Goal: Task Accomplishment & Management: Use online tool/utility

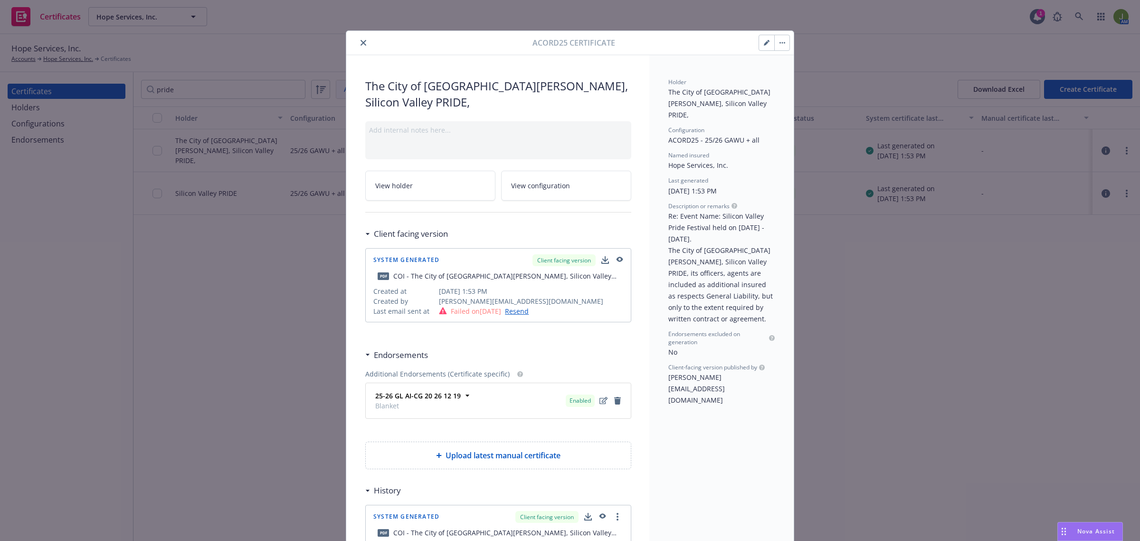
click at [361, 43] on icon "close" at bounding box center [364, 43] width 6 height 6
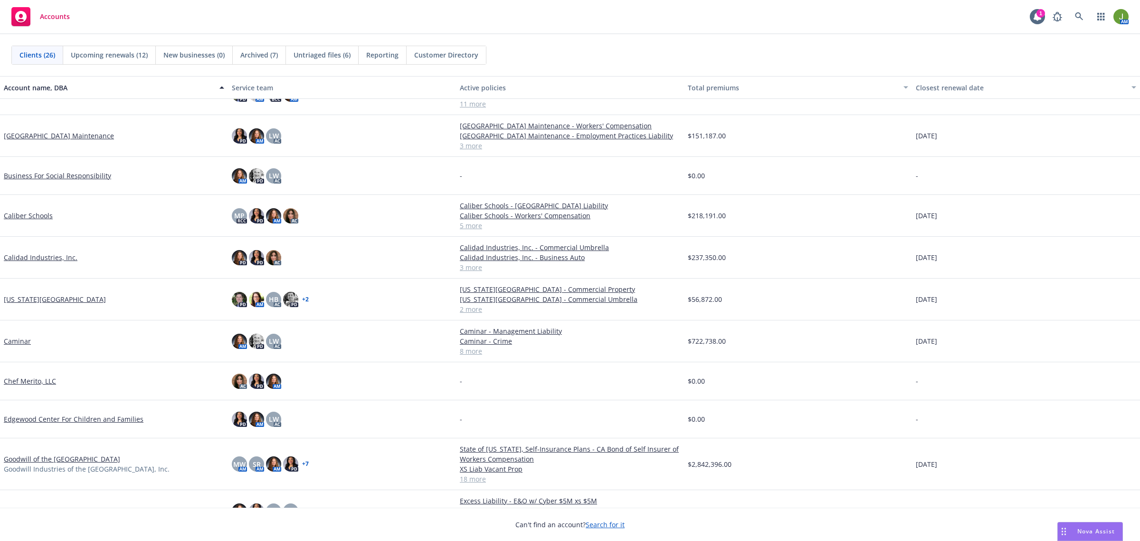
scroll to position [119, 0]
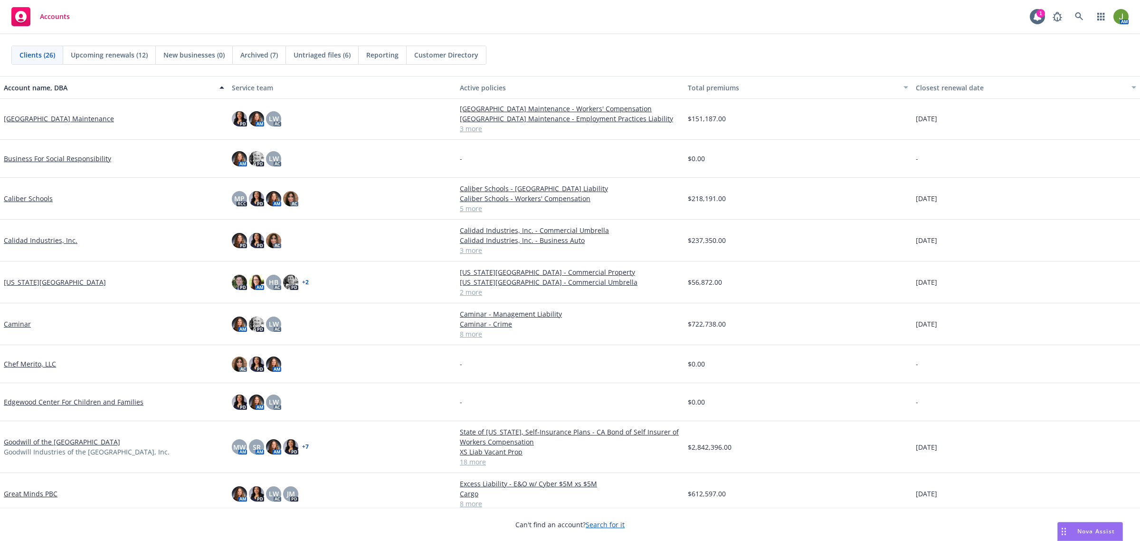
click at [20, 323] on link "Caminar" at bounding box center [17, 324] width 27 height 10
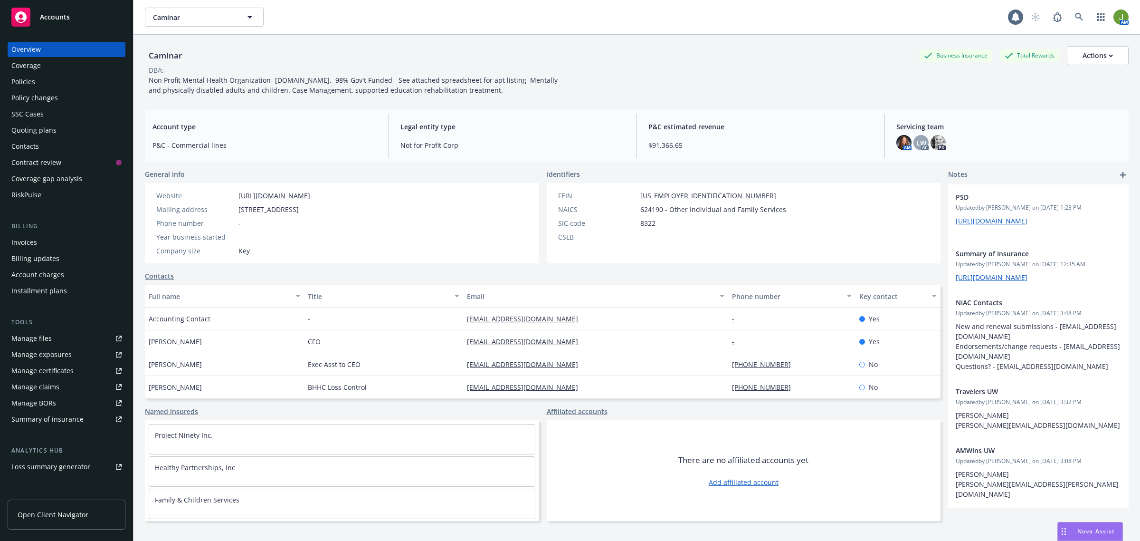
click at [29, 82] on div "Policies" at bounding box center [23, 81] width 24 height 15
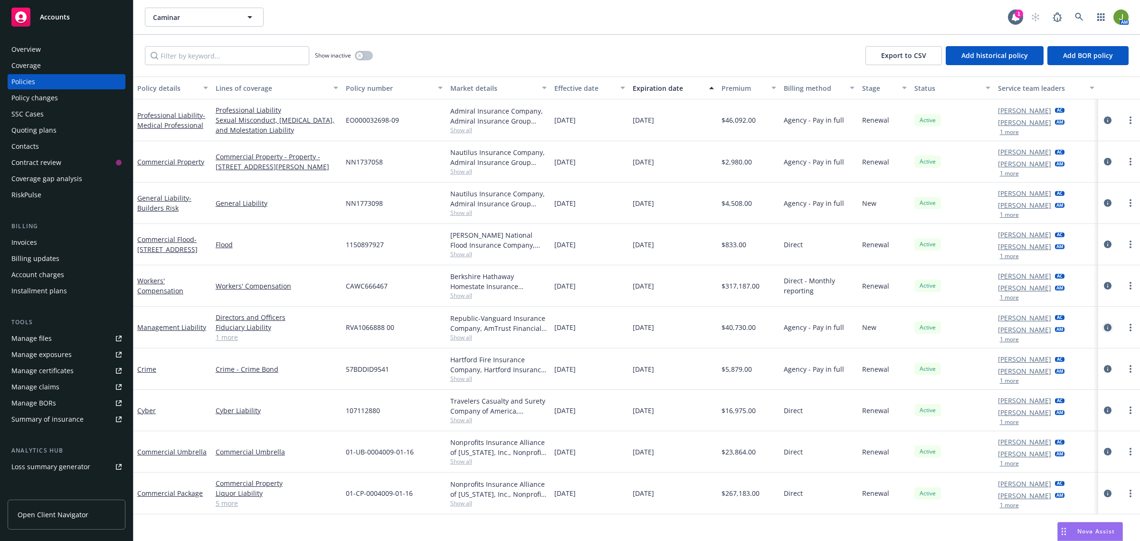
click at [1108, 326] on icon "circleInformation" at bounding box center [1108, 328] width 8 height 8
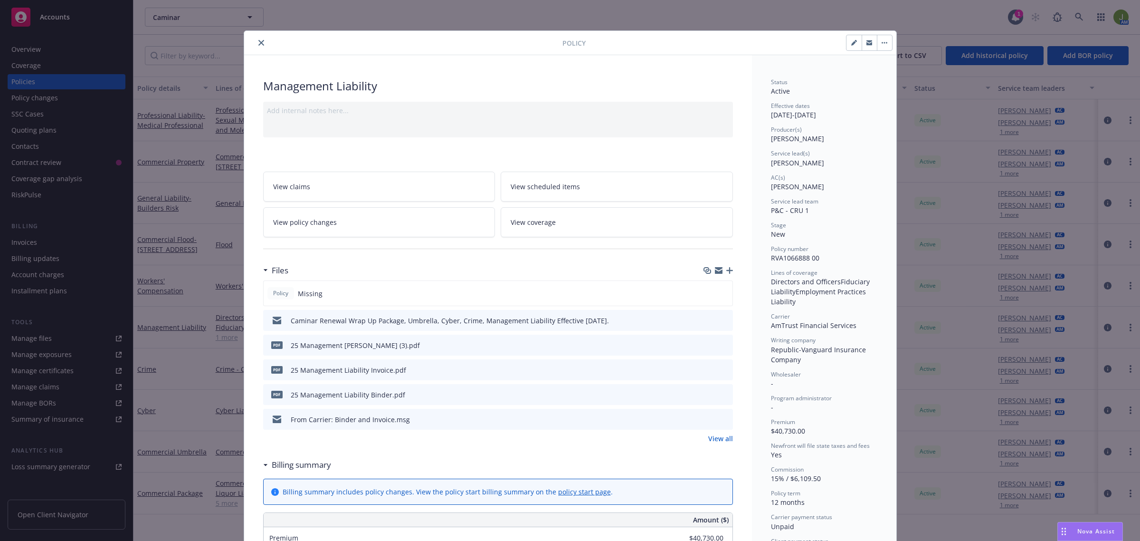
click at [706, 344] on icon "download file" at bounding box center [708, 344] width 6 height 6
click at [258, 44] on icon "close" at bounding box center [261, 43] width 6 height 6
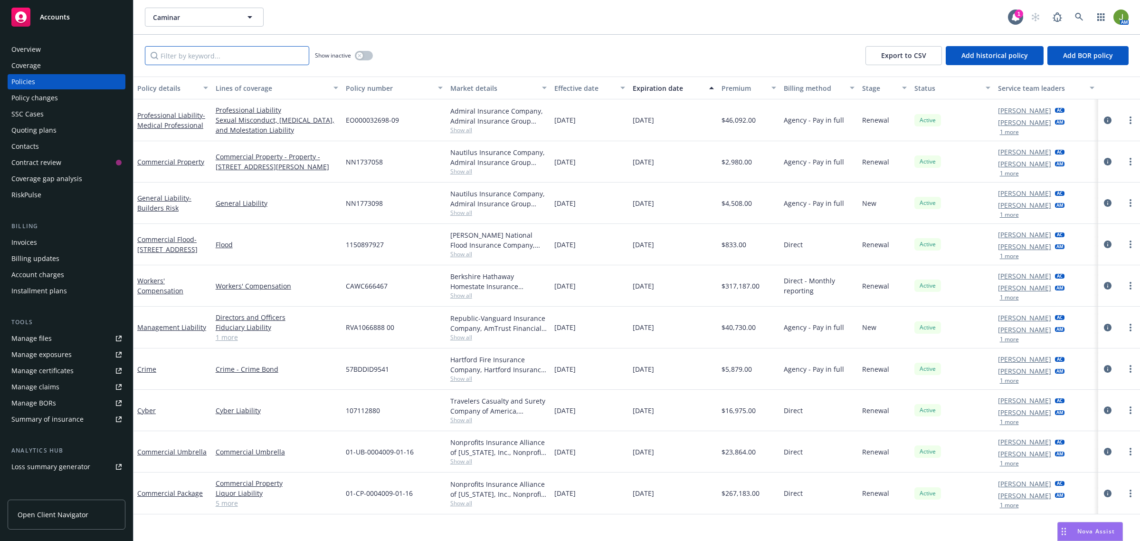
drag, startPoint x: 278, startPoint y: 56, endPoint x: 279, endPoint y: 74, distance: 18.6
click at [278, 56] on input "Filter by keyword..." at bounding box center [227, 55] width 164 height 19
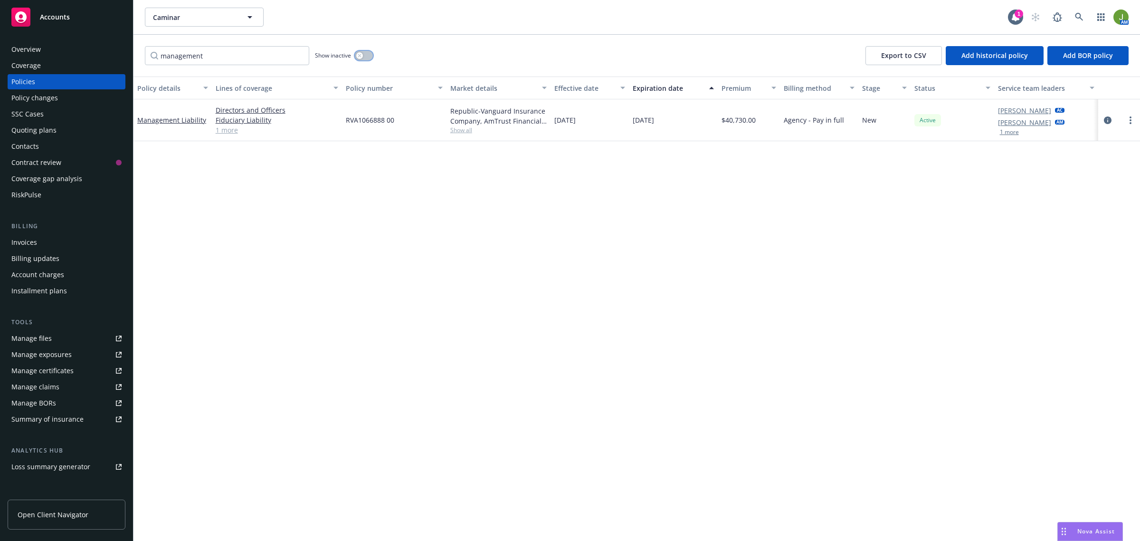
click at [370, 54] on button "button" at bounding box center [364, 56] width 18 height 10
drag, startPoint x: 214, startPoint y: 56, endPoint x: 70, endPoint y: 51, distance: 144.5
click at [77, 52] on div "Accounts Overview Coverage Policies Policy changes SSC Cases Quoting plans Cont…" at bounding box center [570, 270] width 1140 height 541
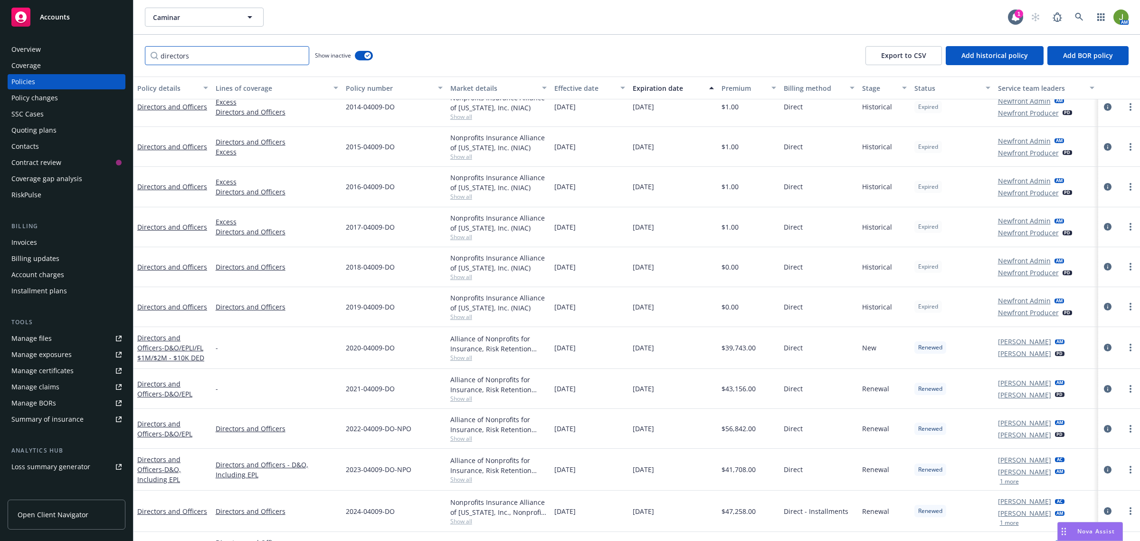
scroll to position [198, 0]
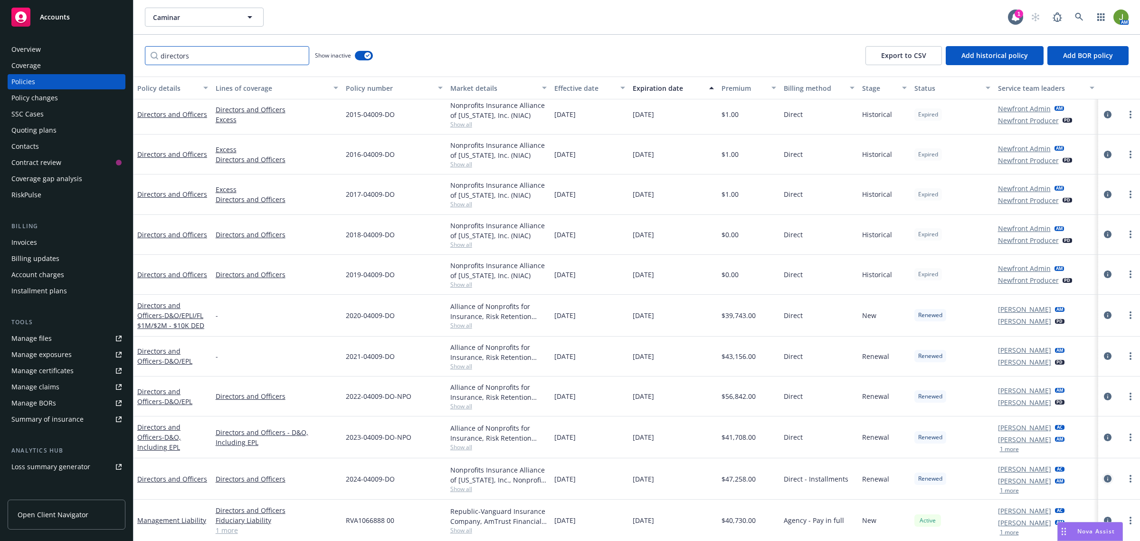
type input "directors"
click at [1102, 473] on link "circleInformation" at bounding box center [1107, 478] width 11 height 11
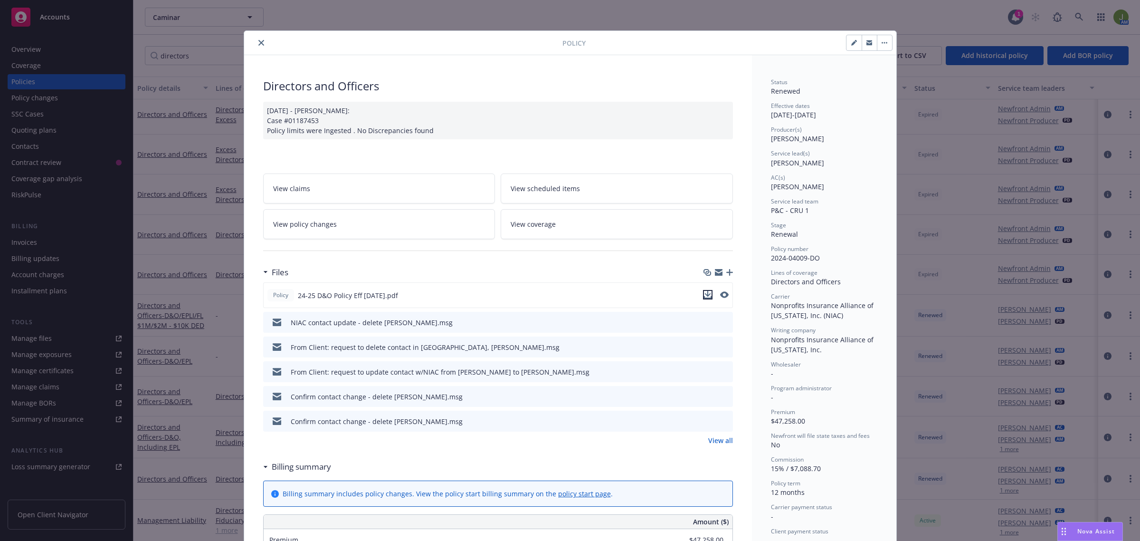
click at [704, 294] on icon "download file" at bounding box center [708, 295] width 8 height 8
click at [258, 43] on icon "close" at bounding box center [261, 43] width 6 height 6
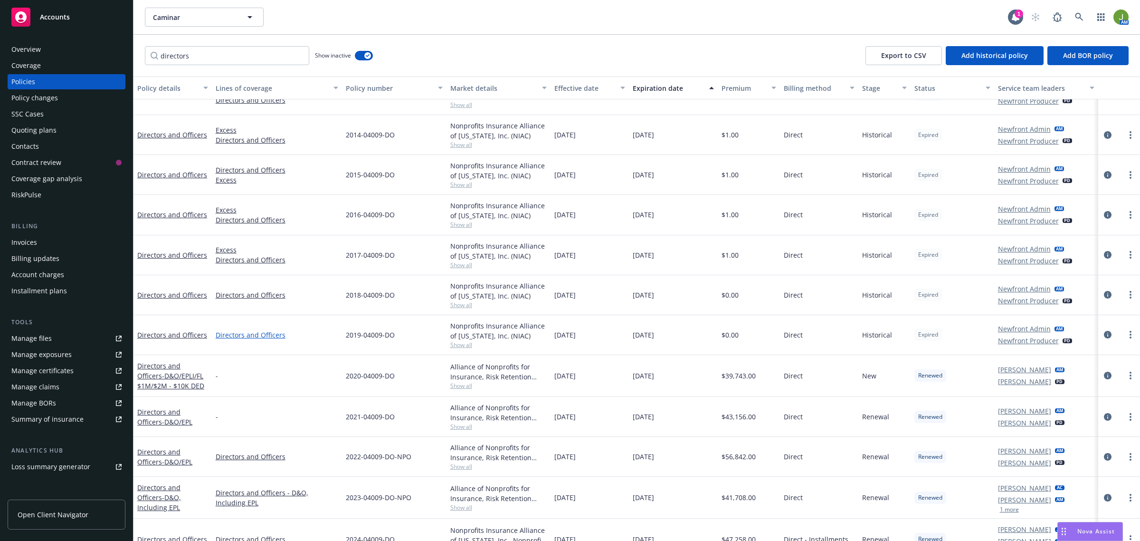
scroll to position [198, 0]
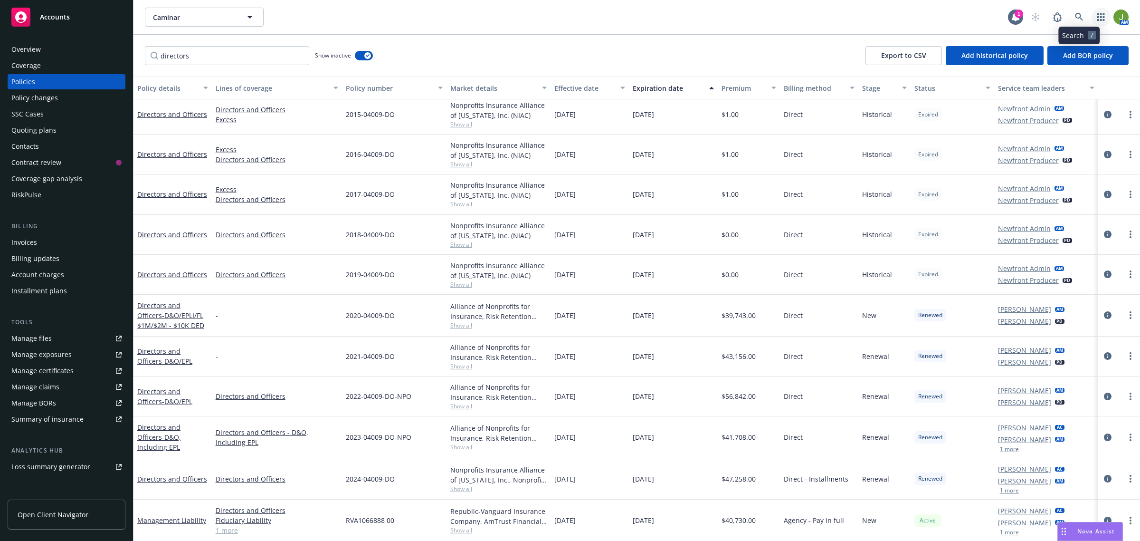
click at [1098, 18] on icon "button" at bounding box center [1101, 17] width 7 height 8
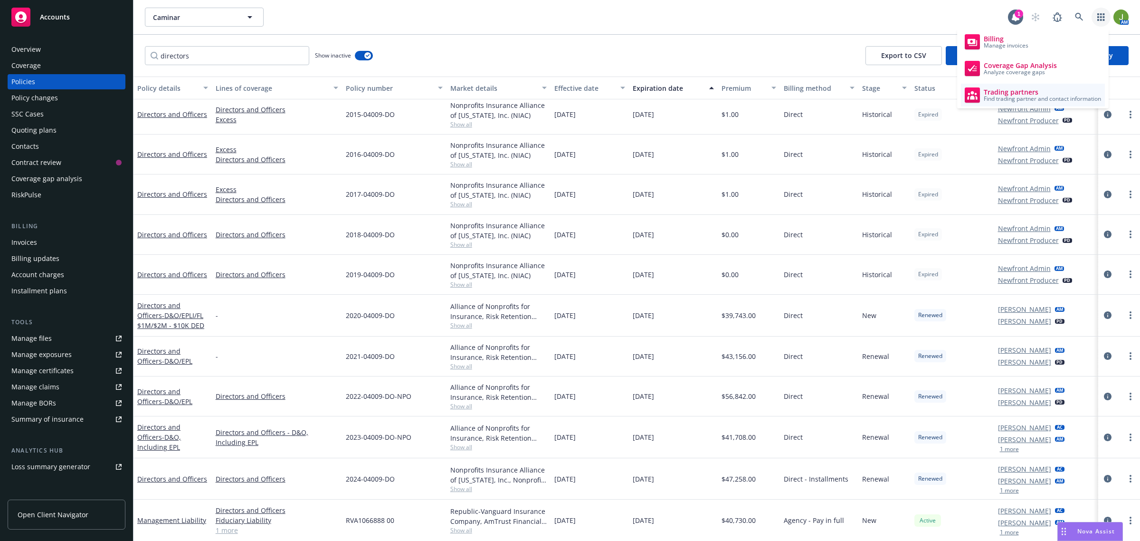
click at [1041, 92] on span "Trading partners" at bounding box center [1042, 92] width 117 height 8
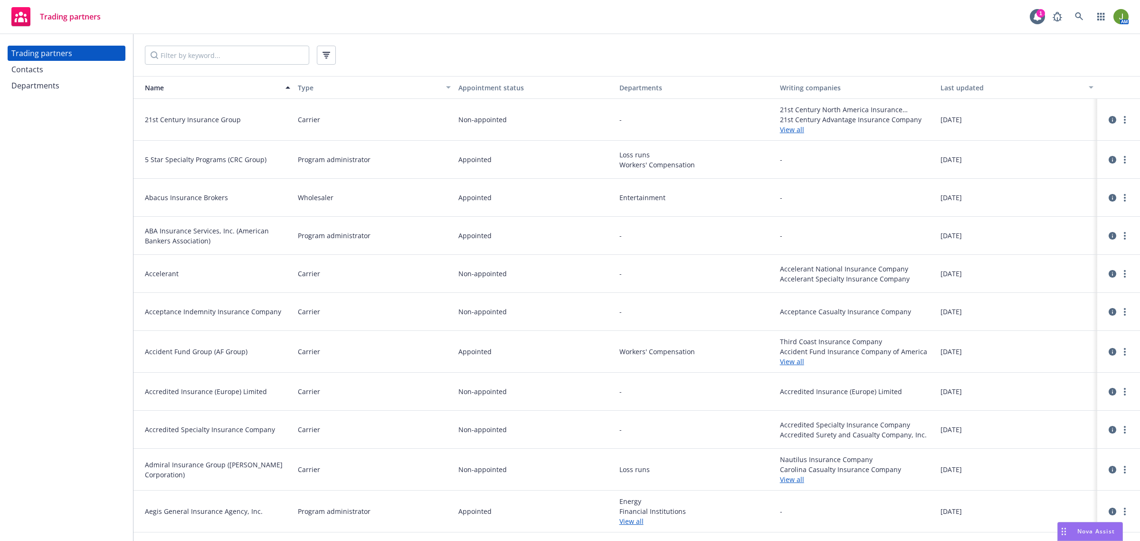
click at [72, 72] on div "Contacts" at bounding box center [66, 69] width 110 height 15
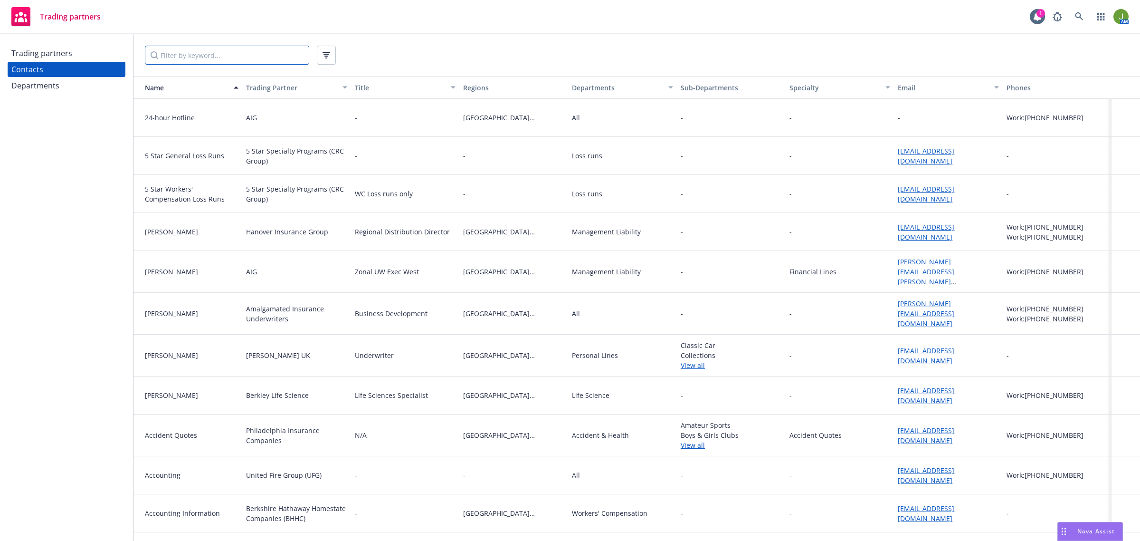
drag, startPoint x: 183, startPoint y: 61, endPoint x: 191, endPoint y: 60, distance: 8.6
click at [191, 60] on input "Filter by keyword..." at bounding box center [227, 55] width 164 height 19
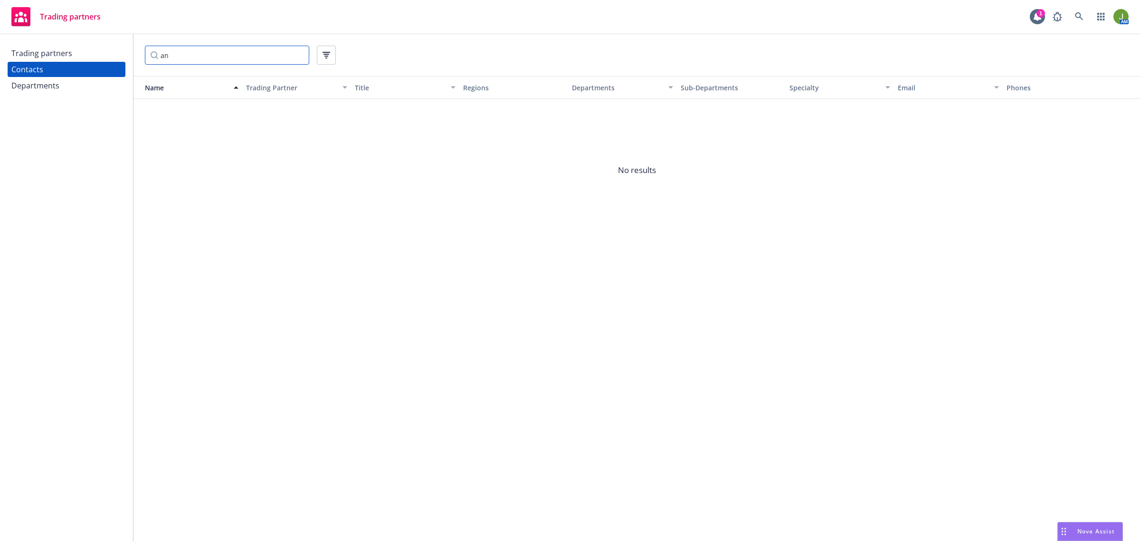
type input "a"
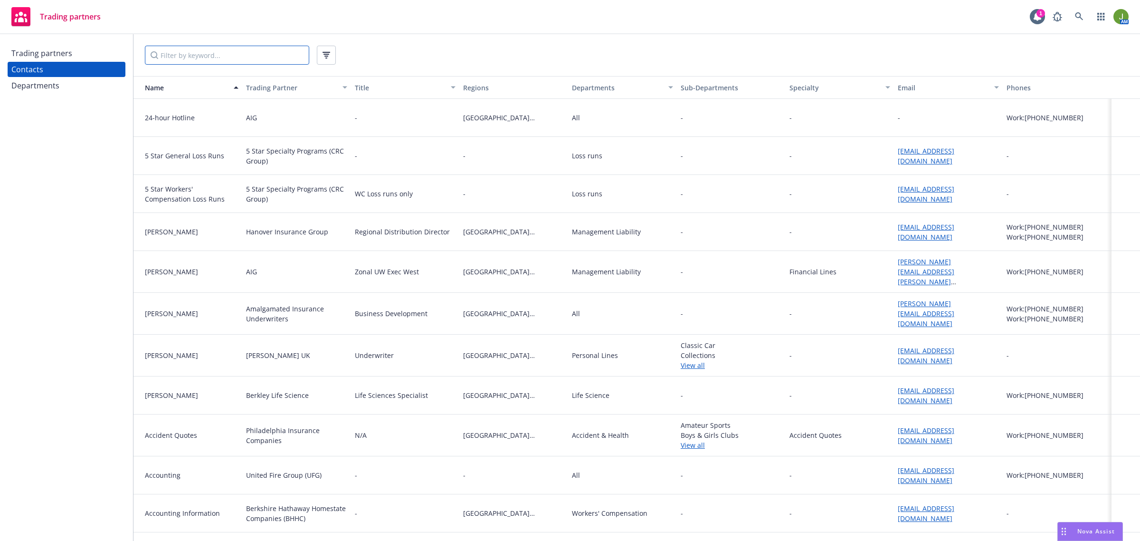
click at [203, 53] on input "Filter by keyword..." at bounding box center [227, 55] width 164 height 19
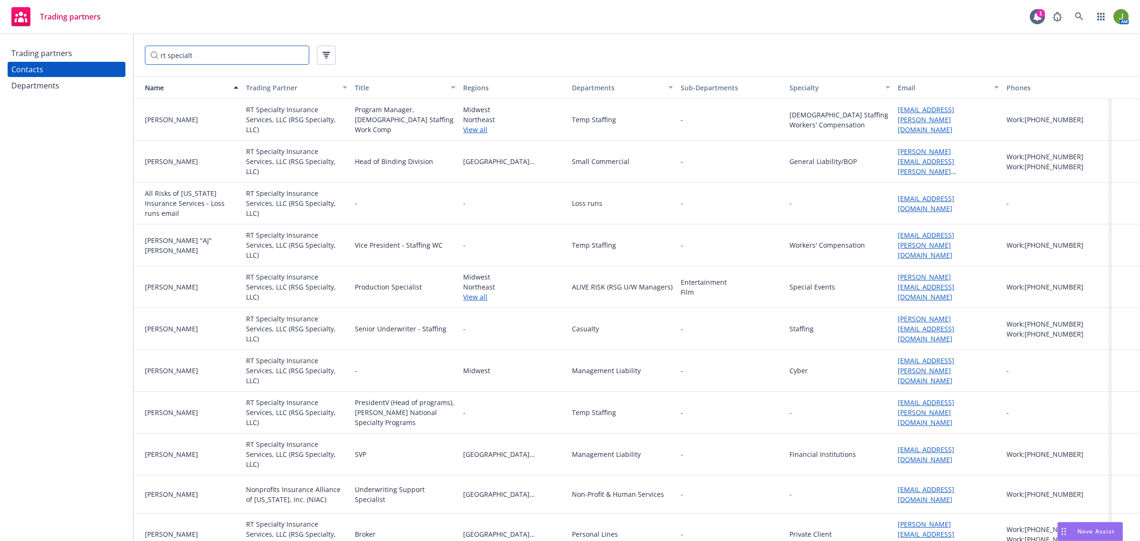
type input "rt specialty"
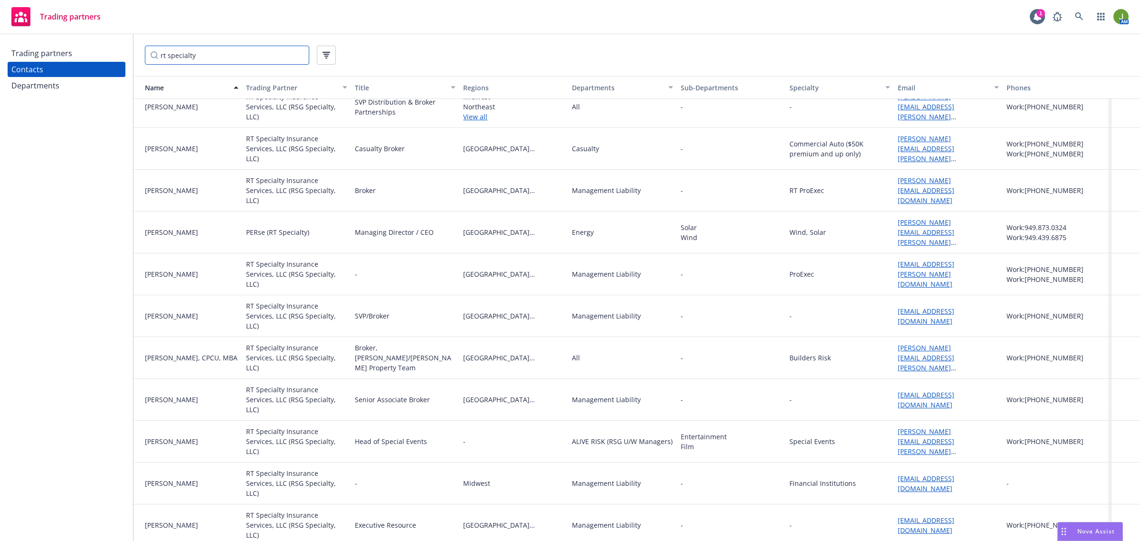
scroll to position [1040, 0]
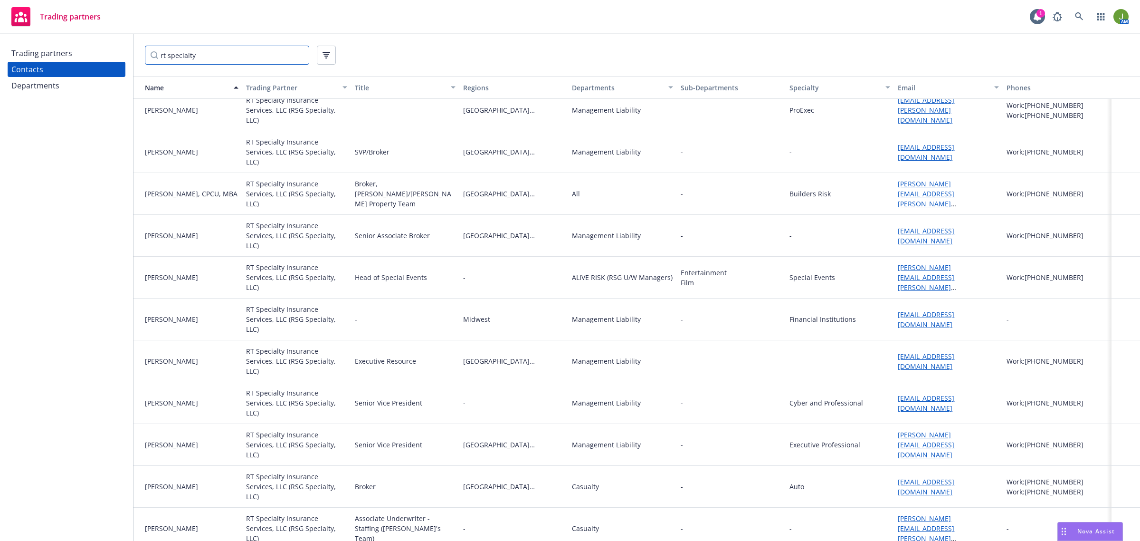
click at [301, 56] on input "rt specialty" at bounding box center [227, 55] width 164 height 19
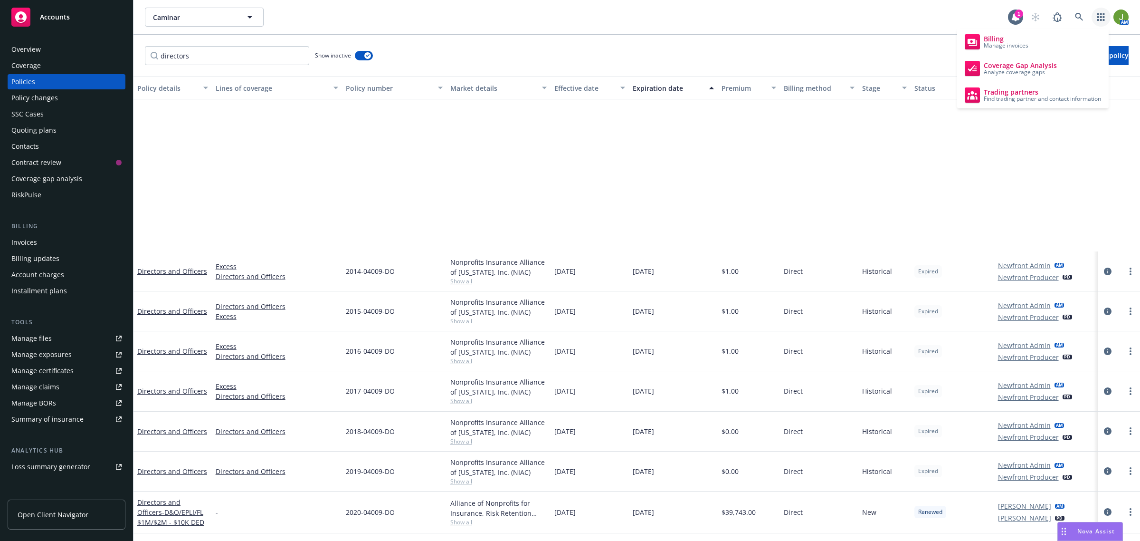
scroll to position [198, 0]
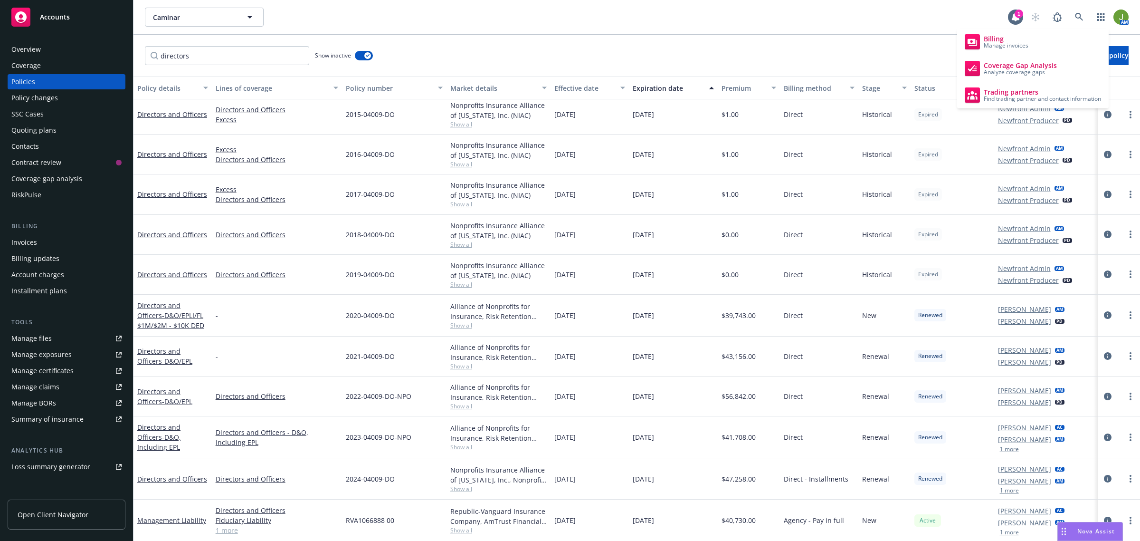
click at [37, 48] on div "Overview" at bounding box center [25, 49] width 29 height 15
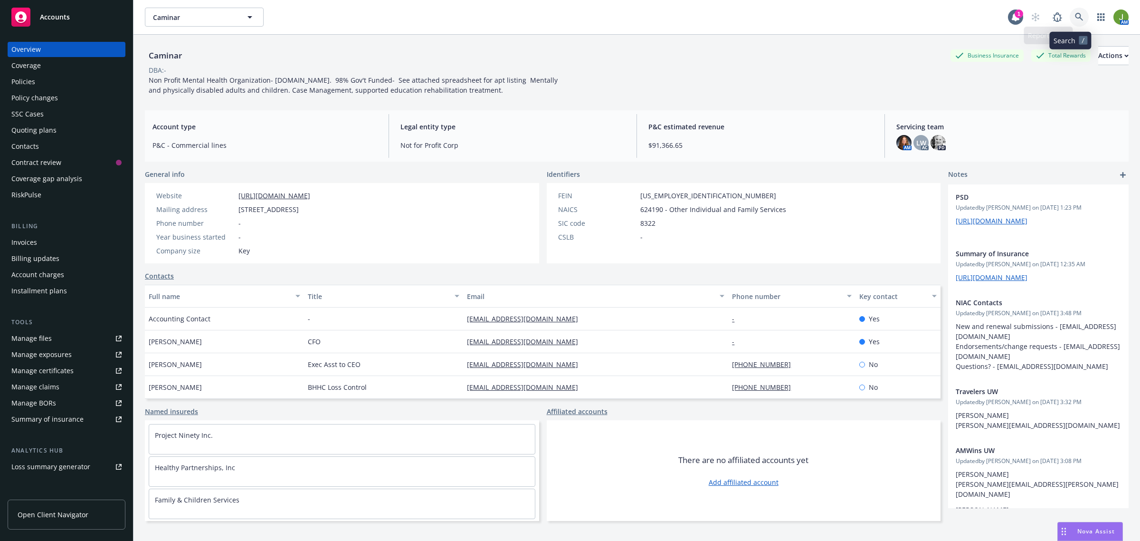
click at [1070, 18] on link at bounding box center [1079, 17] width 19 height 19
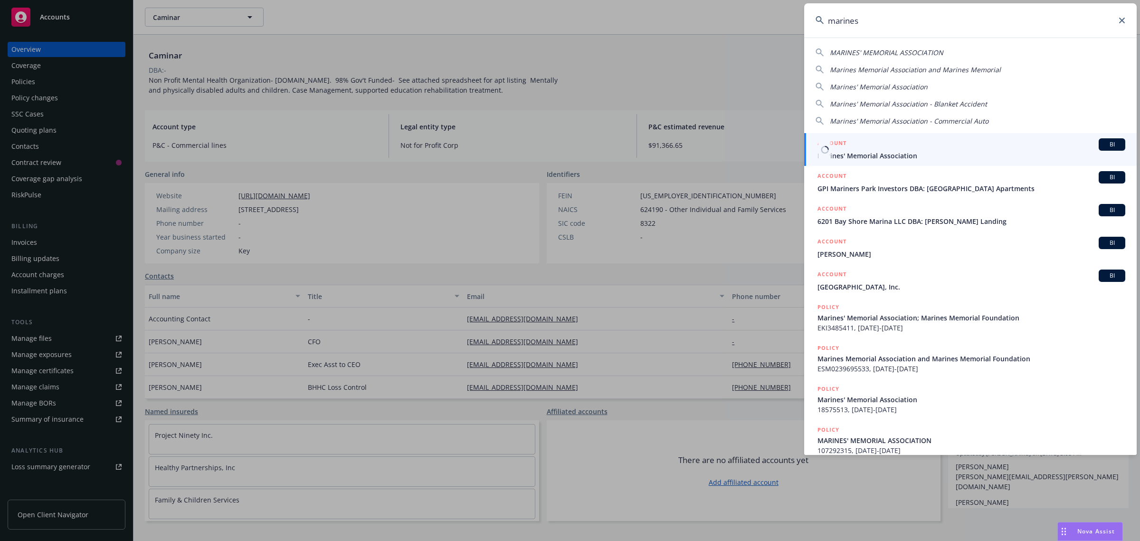
type input "marines"
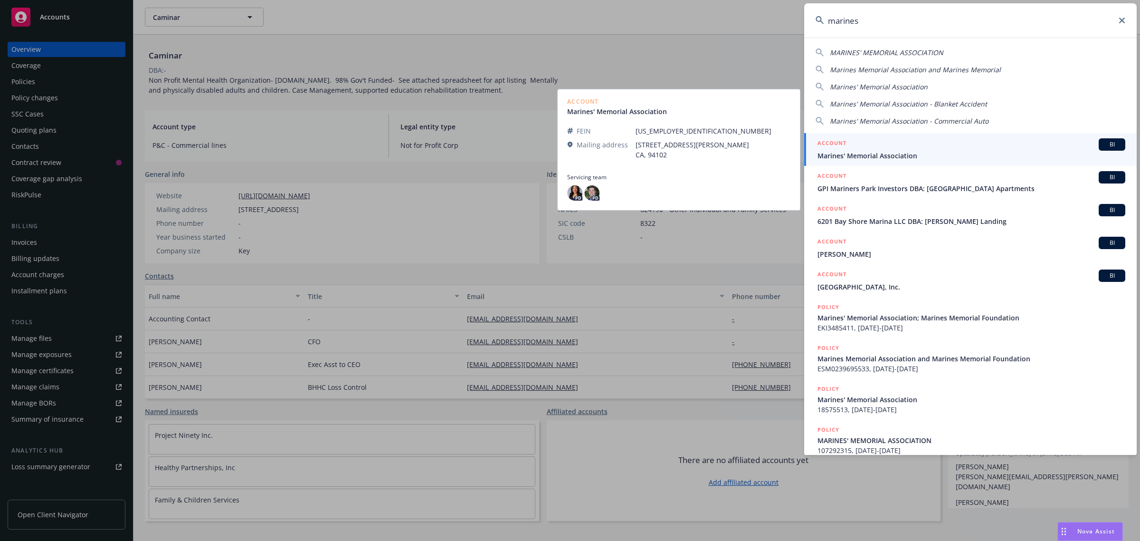
click at [890, 155] on span "Marines' Memorial Association" at bounding box center [972, 156] width 308 height 10
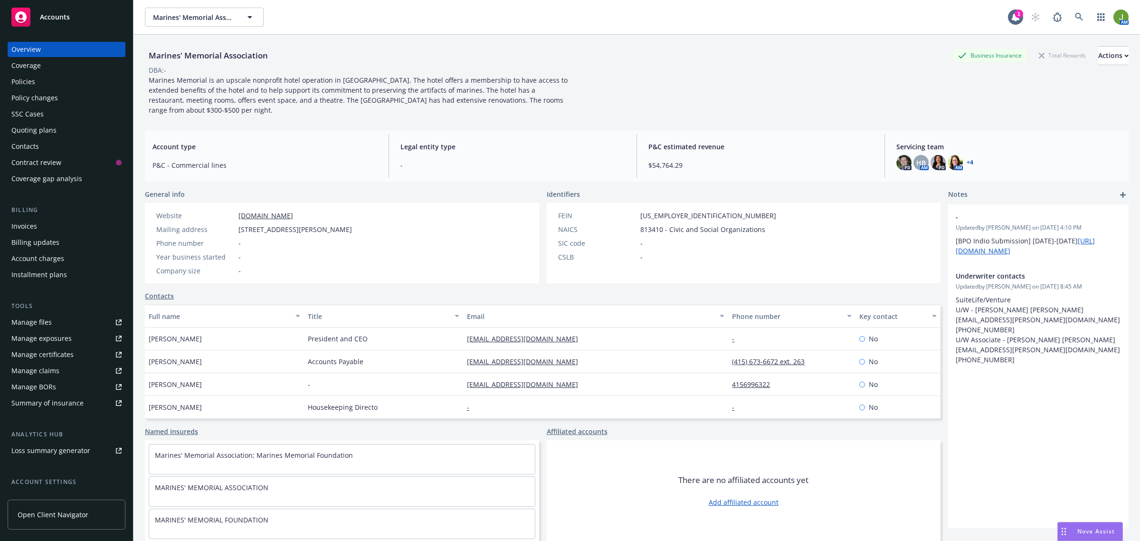
click at [65, 132] on div "Quoting plans" at bounding box center [66, 130] width 110 height 15
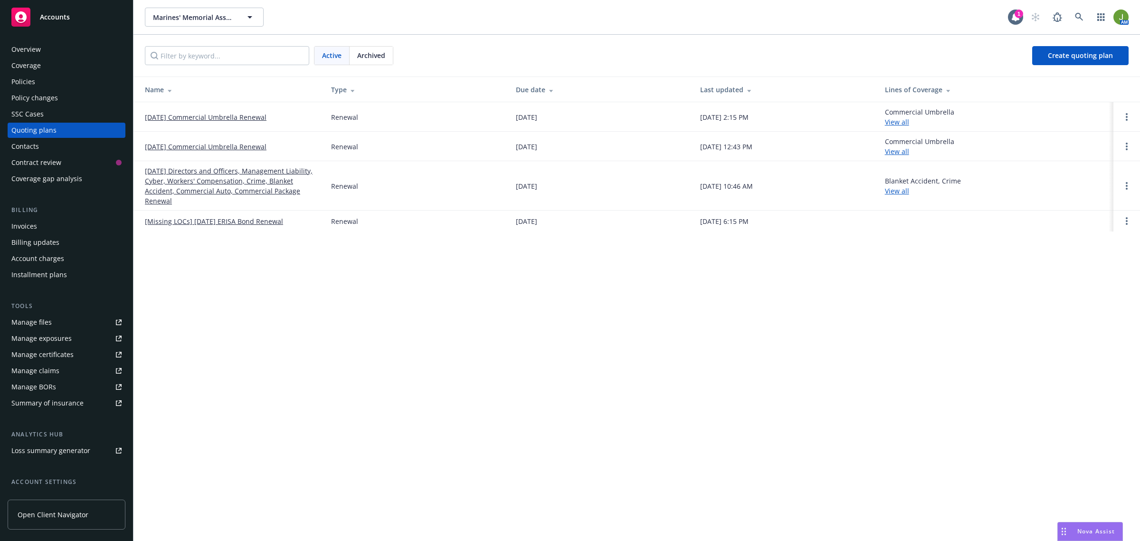
click at [188, 177] on link "[DATE] Directors and Officers, Management Liability, Cyber, Workers' Compensati…" at bounding box center [230, 186] width 171 height 40
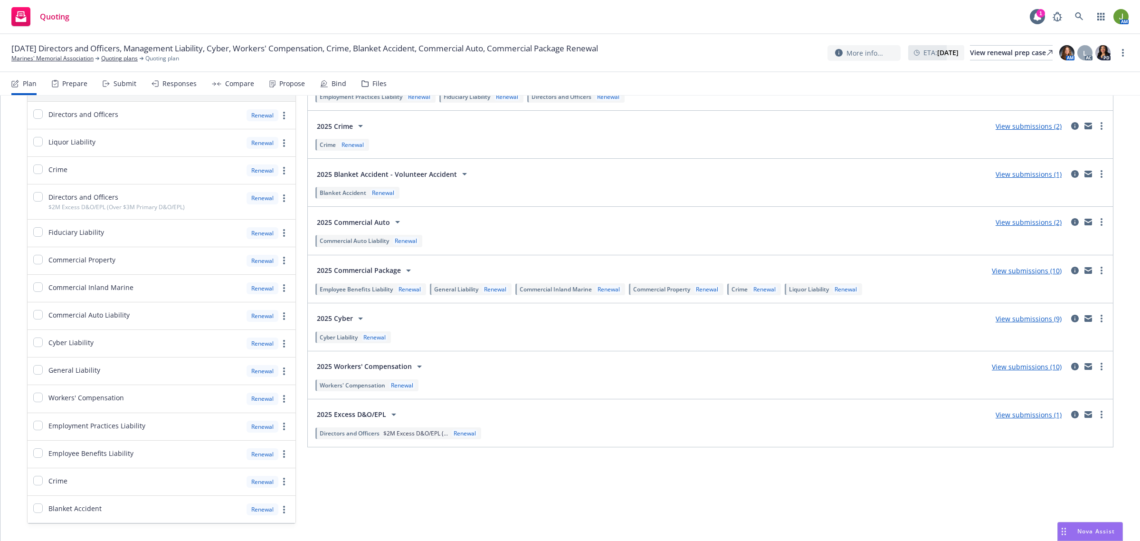
scroll to position [131, 0]
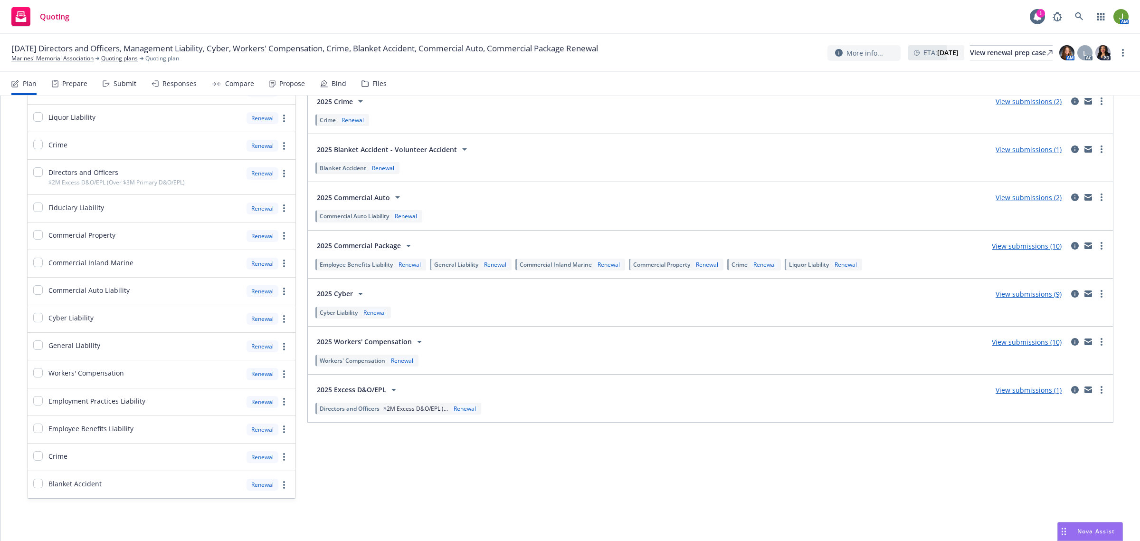
click at [1029, 340] on link "View submissions (10)" at bounding box center [1027, 341] width 70 height 9
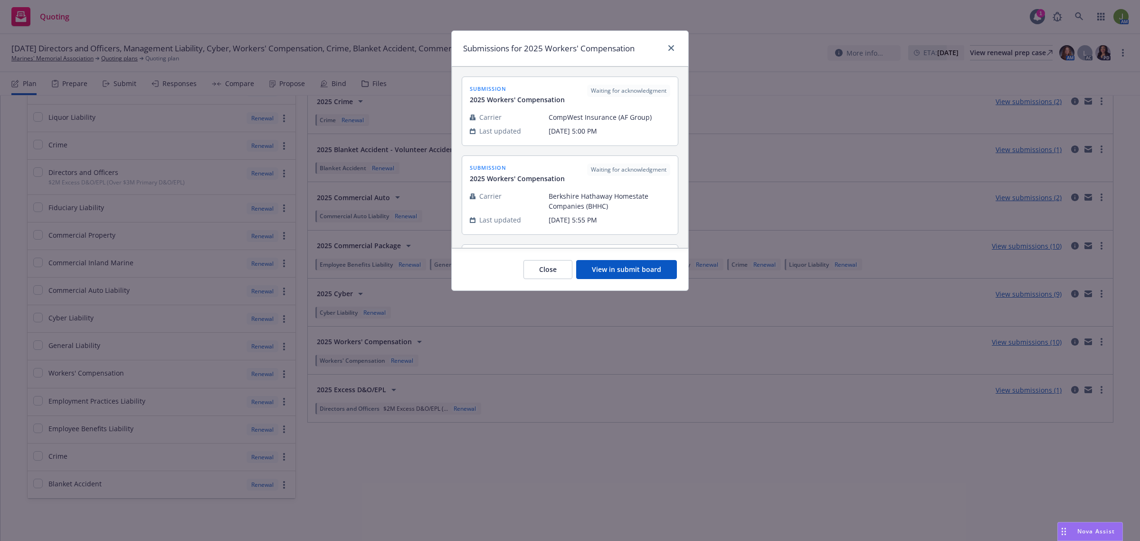
click at [628, 265] on button "View in submit board" at bounding box center [626, 269] width 101 height 19
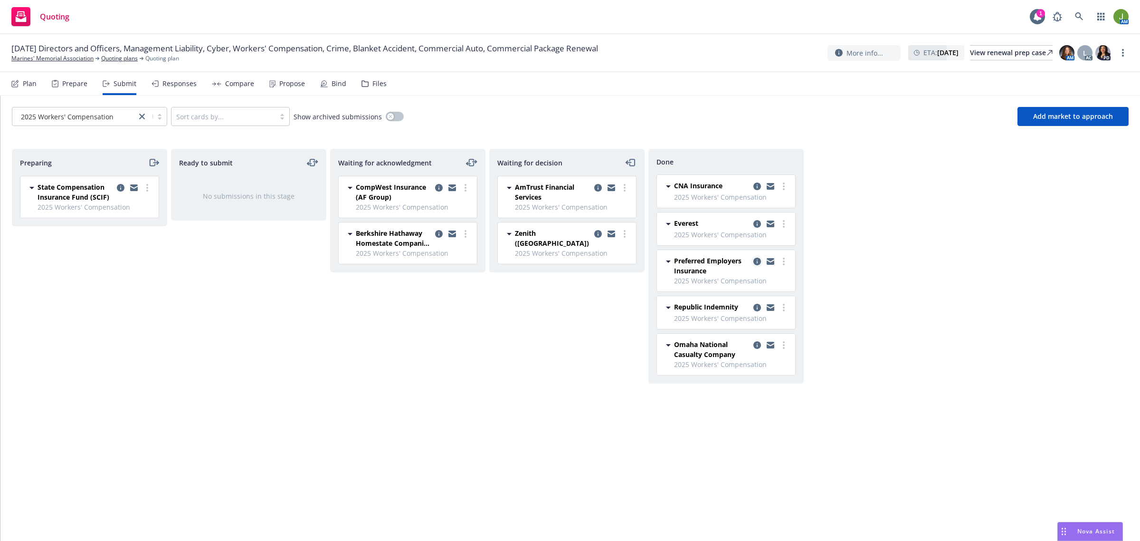
click at [756, 259] on icon "copy logging email" at bounding box center [758, 262] width 8 height 8
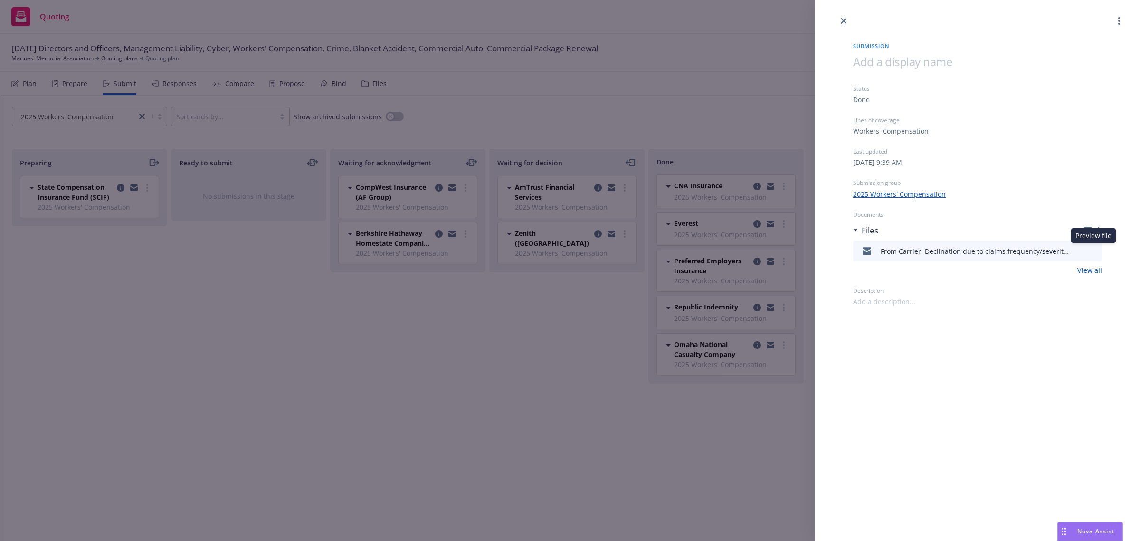
click at [1095, 248] on icon "preview file" at bounding box center [1093, 250] width 9 height 7
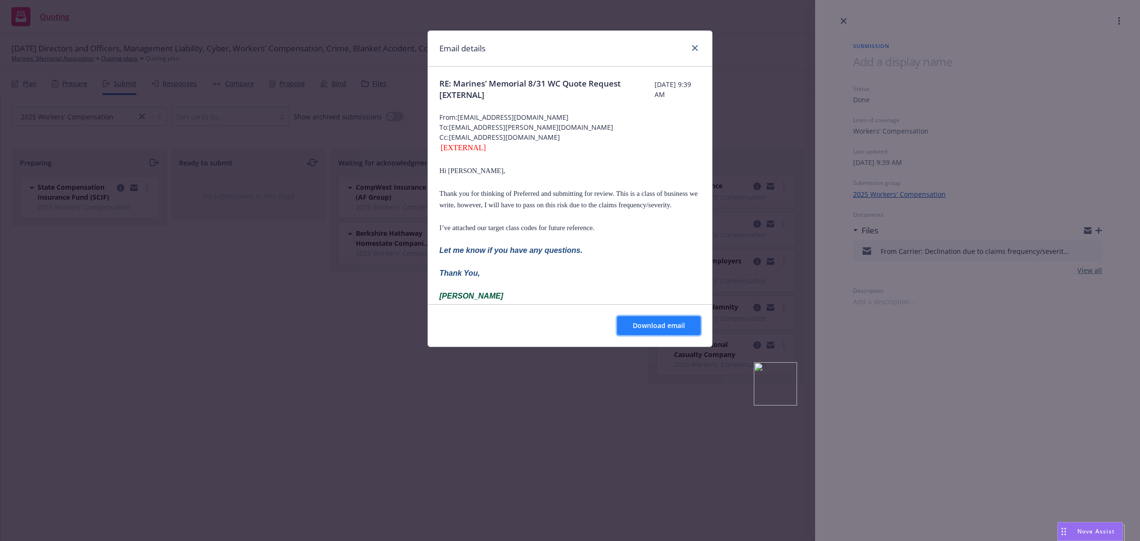
click at [657, 333] on button "Download email" at bounding box center [659, 325] width 84 height 19
click at [692, 49] on icon "close" at bounding box center [695, 48] width 6 height 6
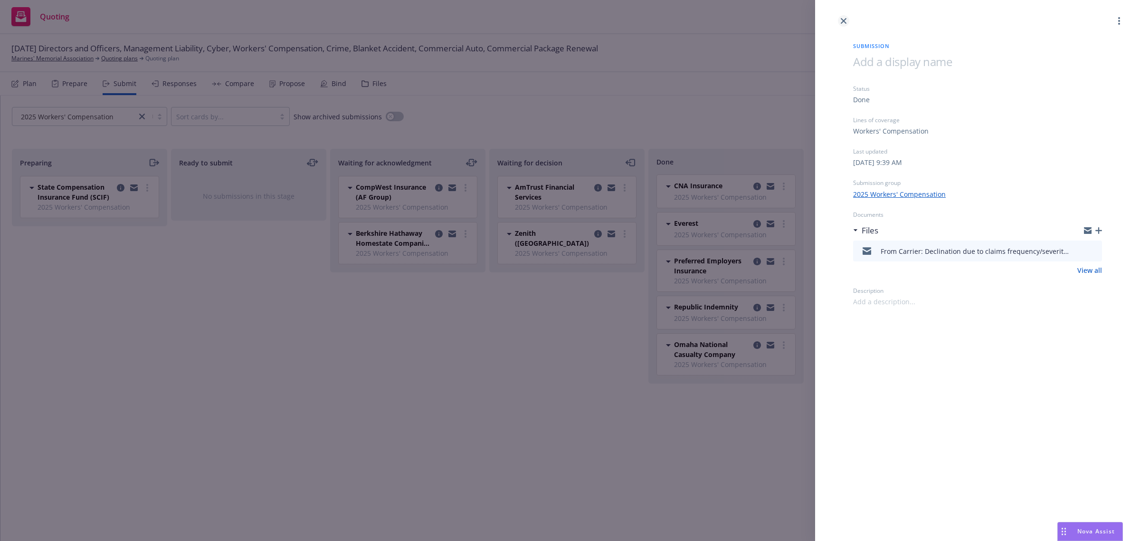
click at [849, 20] on link "close" at bounding box center [843, 20] width 11 height 11
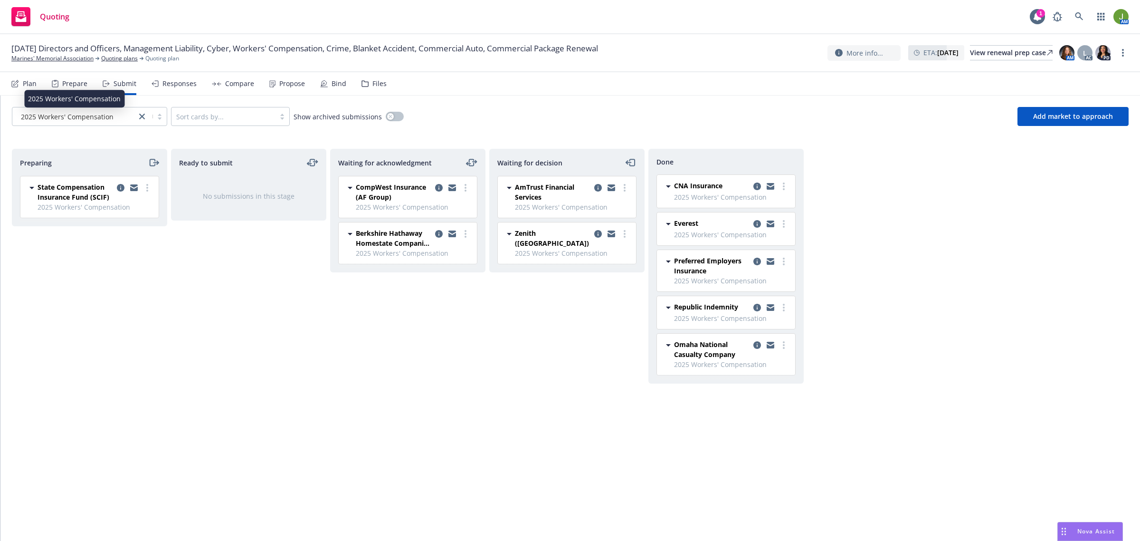
click at [74, 119] on span "2025 Workers' Compensation" at bounding box center [67, 117] width 93 height 10
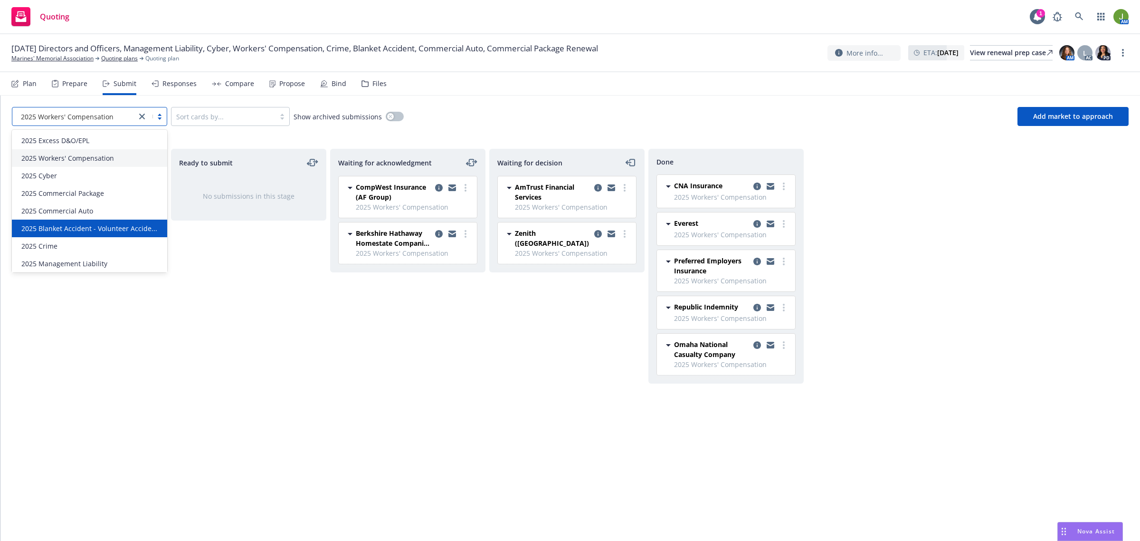
scroll to position [12, 0]
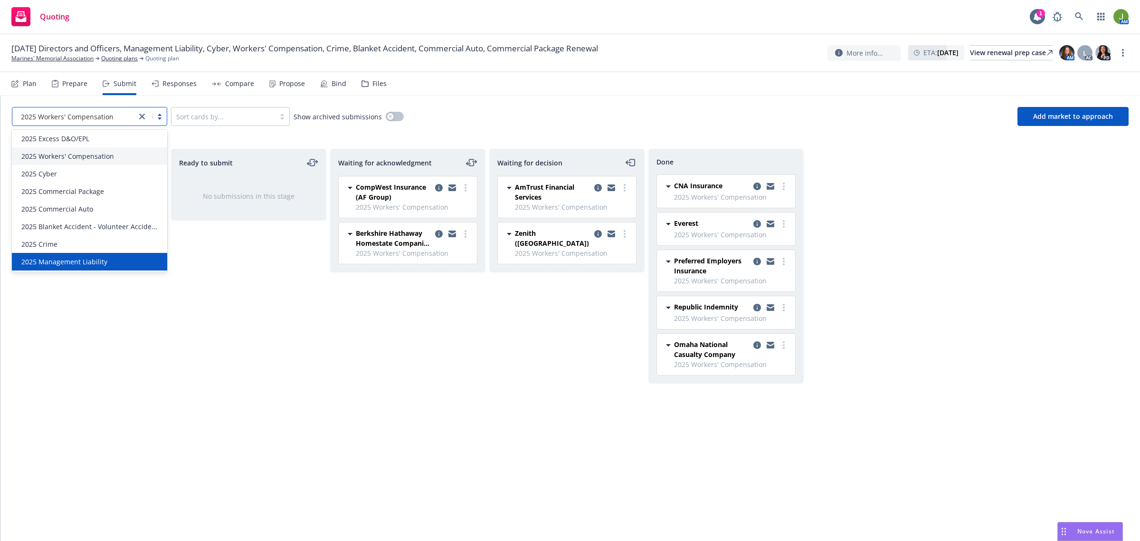
click at [77, 260] on span "2025 Management Liability" at bounding box center [64, 262] width 86 height 10
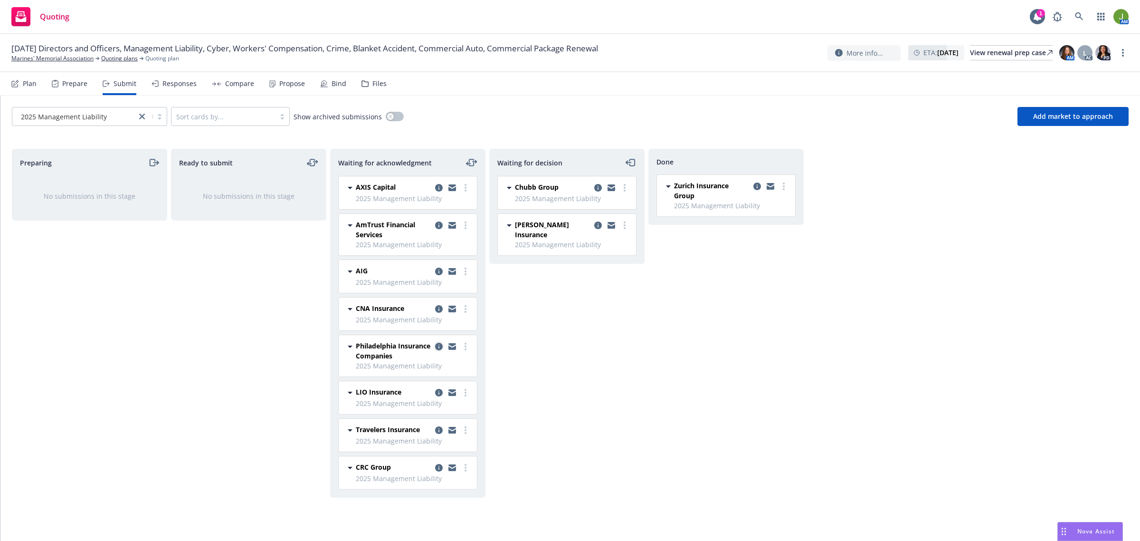
click at [436, 347] on icon "copy logging email" at bounding box center [439, 347] width 8 height 8
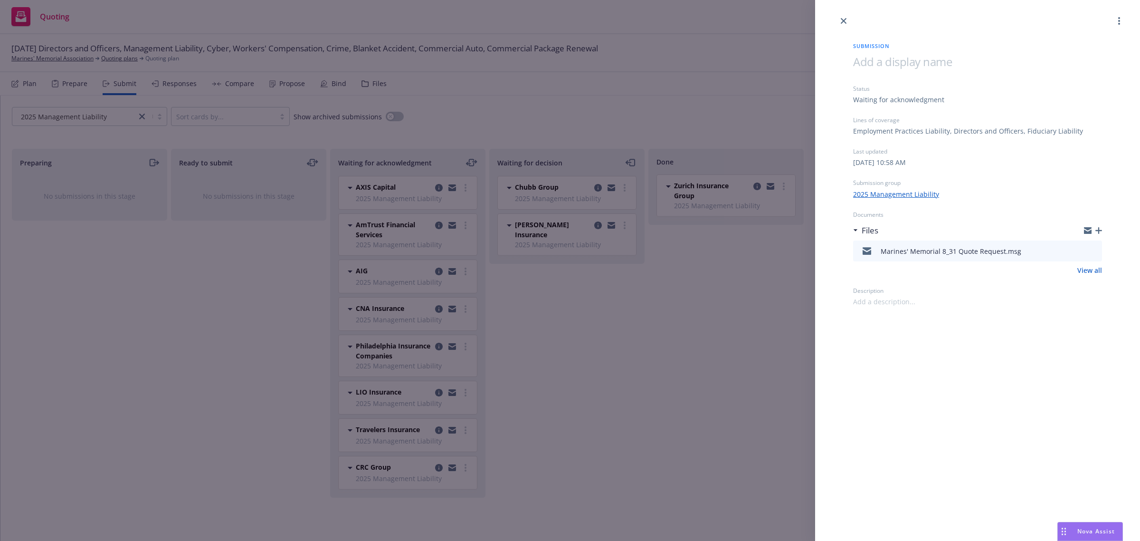
click at [1093, 252] on icon "preview file" at bounding box center [1093, 250] width 9 height 7
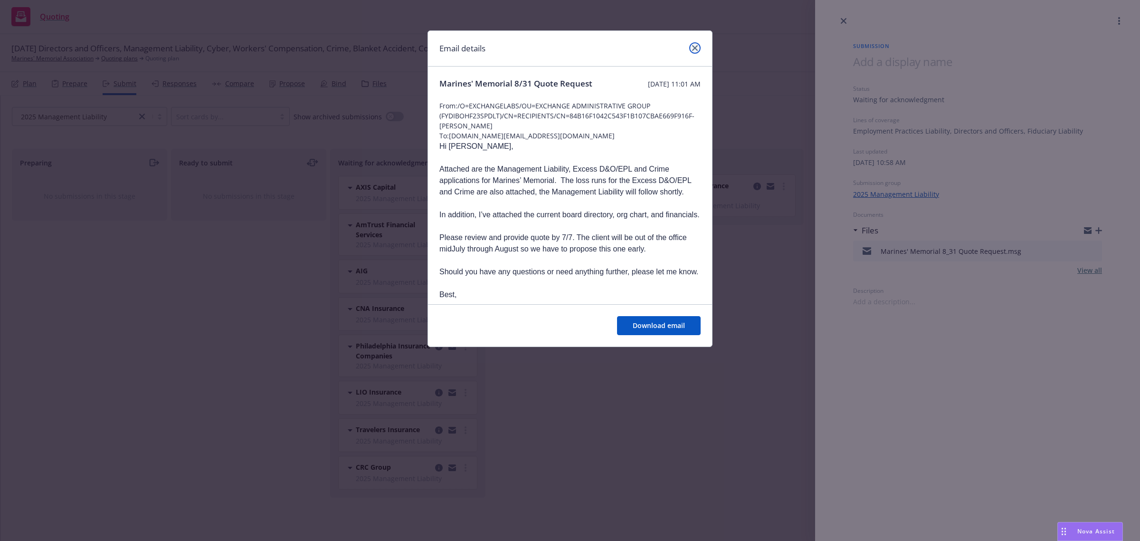
click at [694, 50] on icon "close" at bounding box center [695, 48] width 6 height 6
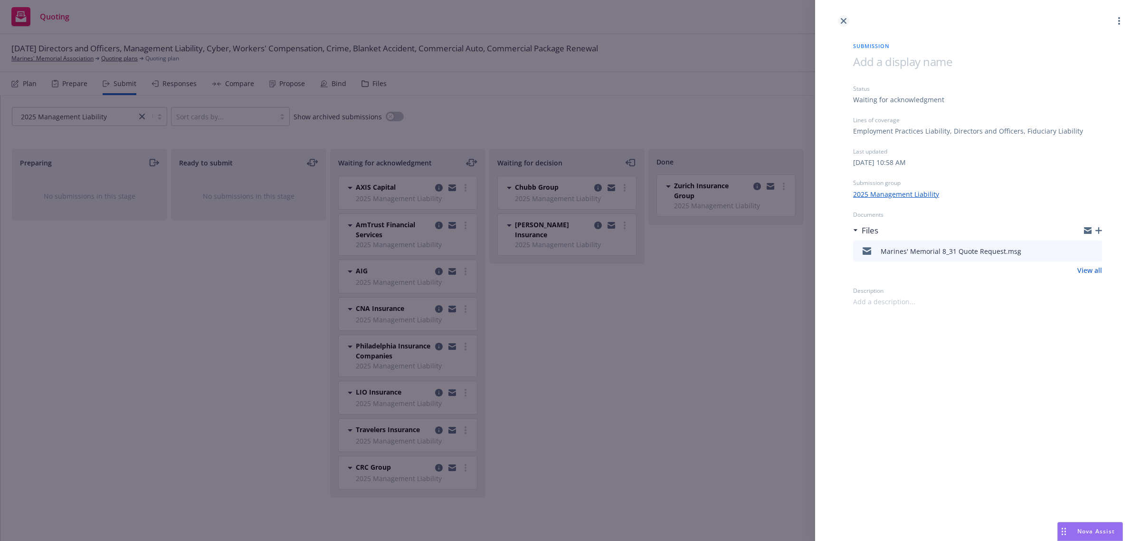
click at [847, 22] on link "close" at bounding box center [843, 20] width 11 height 11
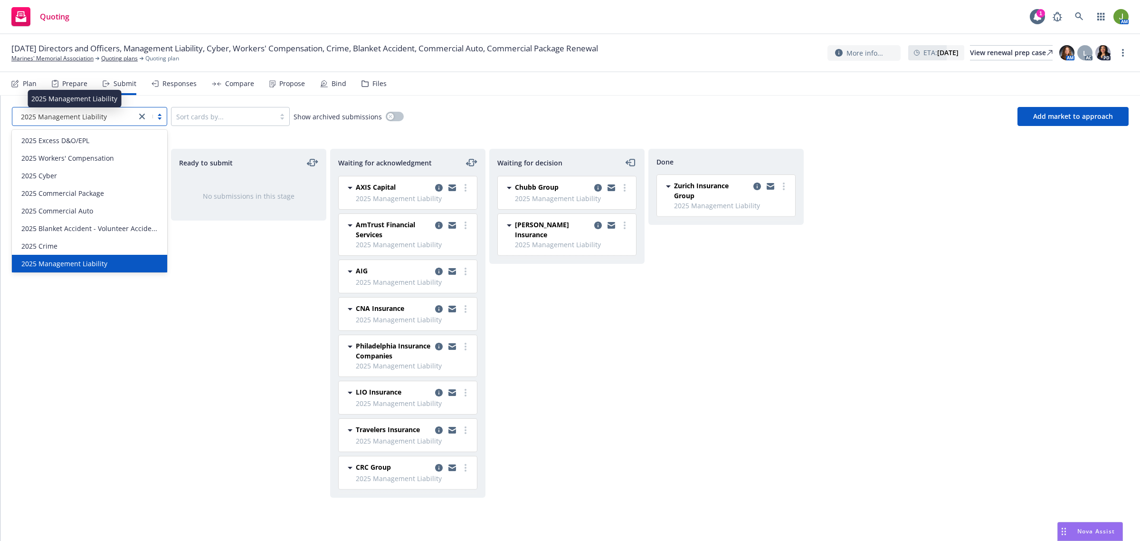
click at [89, 117] on span "2025 Management Liability" at bounding box center [64, 117] width 86 height 10
click at [105, 115] on span "2025 Management Liability" at bounding box center [64, 117] width 86 height 10
